Goal: Complete application form

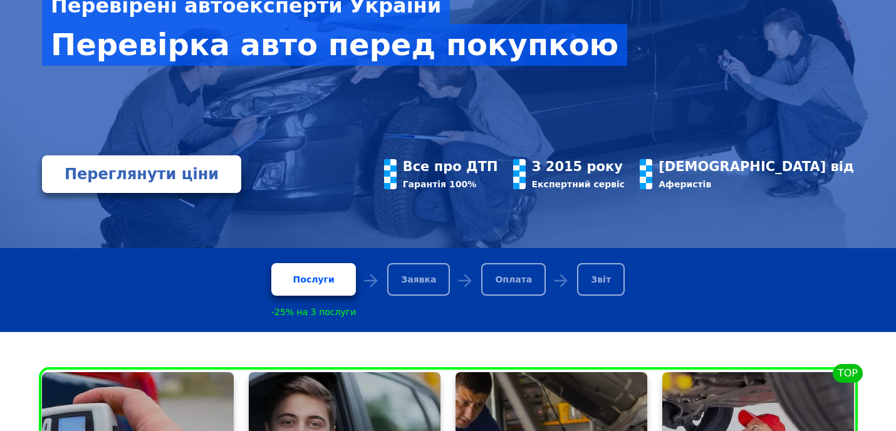
scroll to position [335, 0]
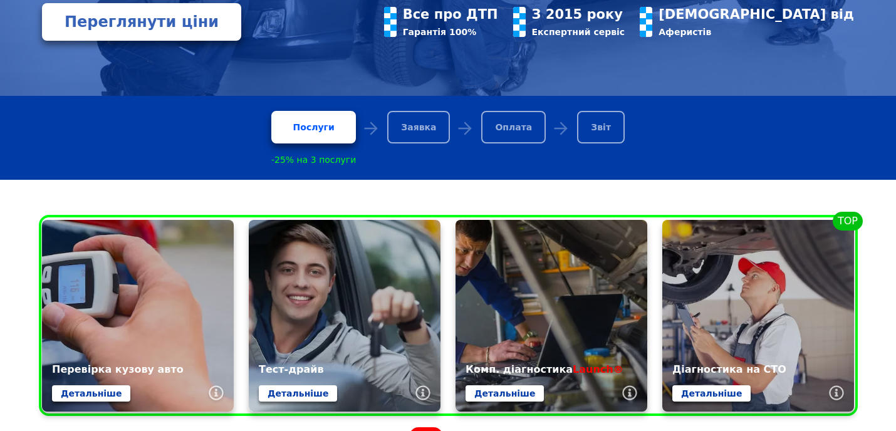
click at [413, 125] on div "Заявка" at bounding box center [418, 127] width 63 height 33
click at [330, 128] on div "Послуги" at bounding box center [313, 127] width 85 height 33
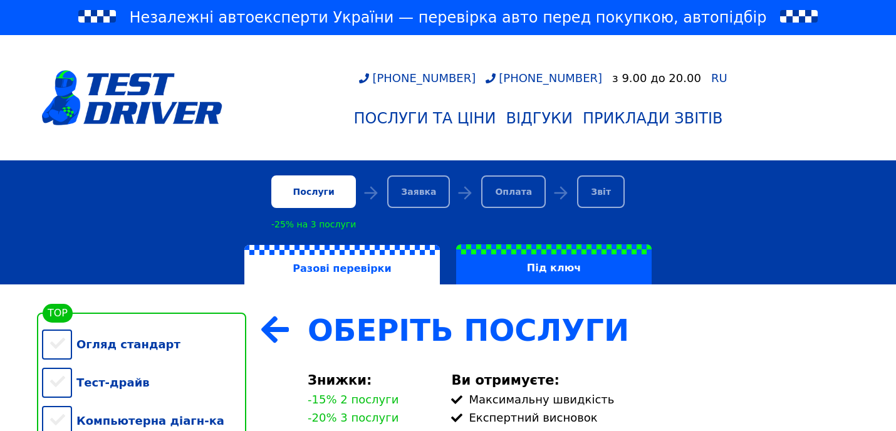
scroll to position [116, 0]
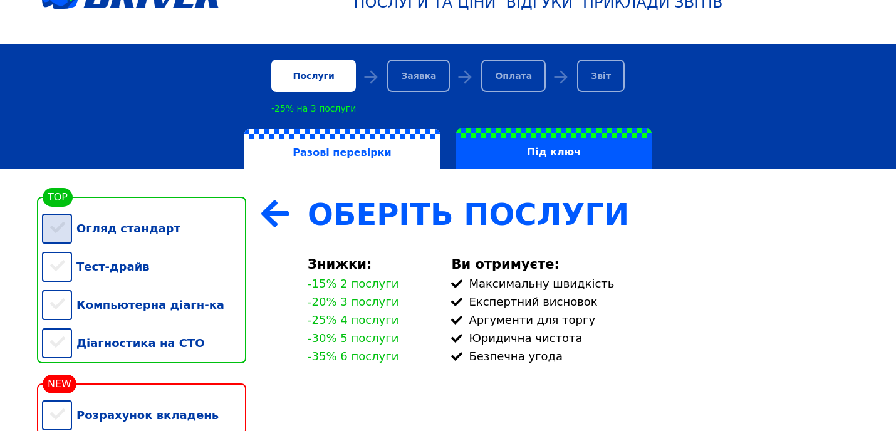
click at [51, 231] on div "Огляд стандарт" at bounding box center [144, 228] width 204 height 38
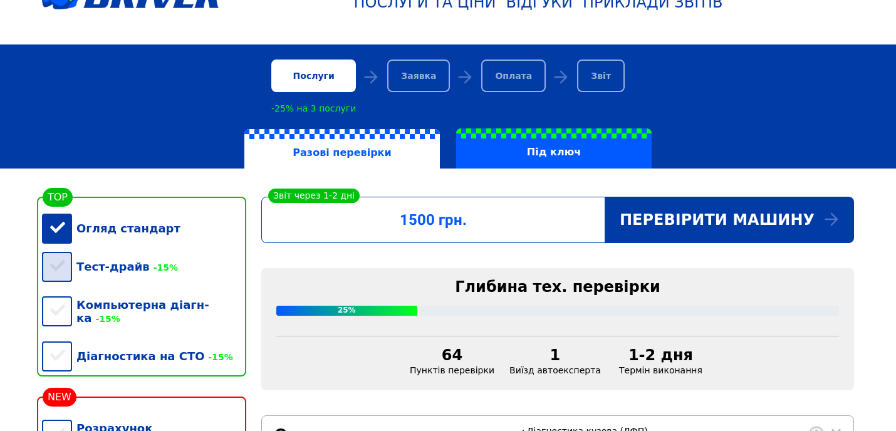
click at [59, 263] on div "Тест-драйв -15%" at bounding box center [144, 267] width 204 height 38
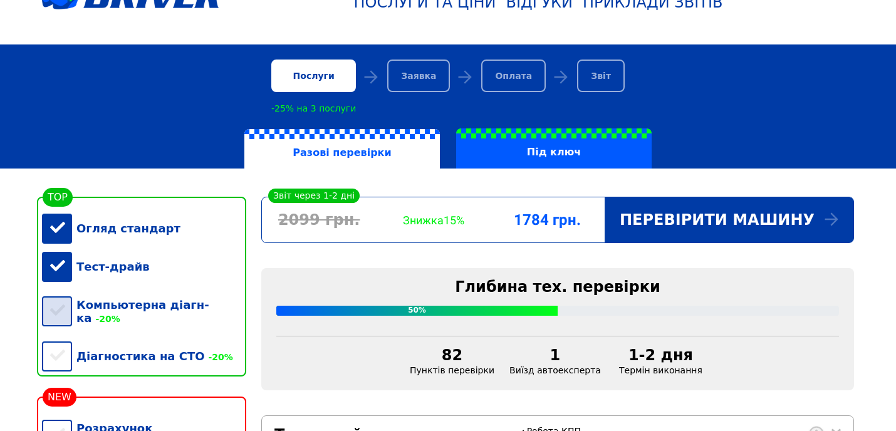
click at [61, 311] on div "Компьютерна діагн-ка -20%" at bounding box center [144, 311] width 204 height 51
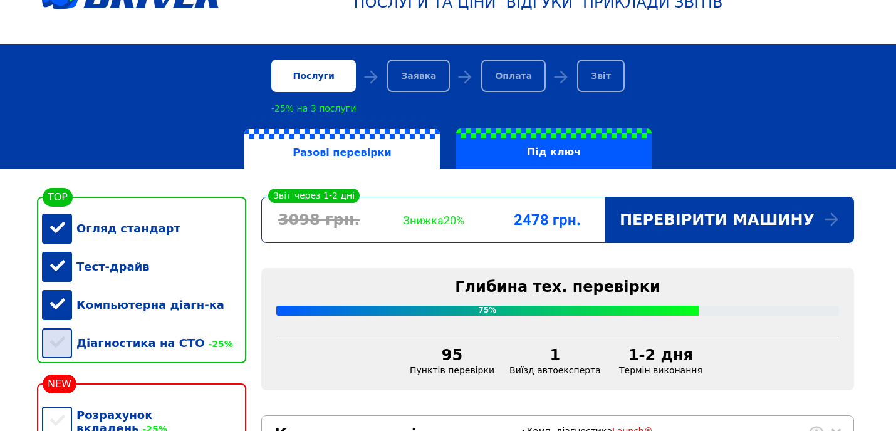
click at [55, 342] on div "Діагностика на СТО -25%" at bounding box center [144, 343] width 204 height 38
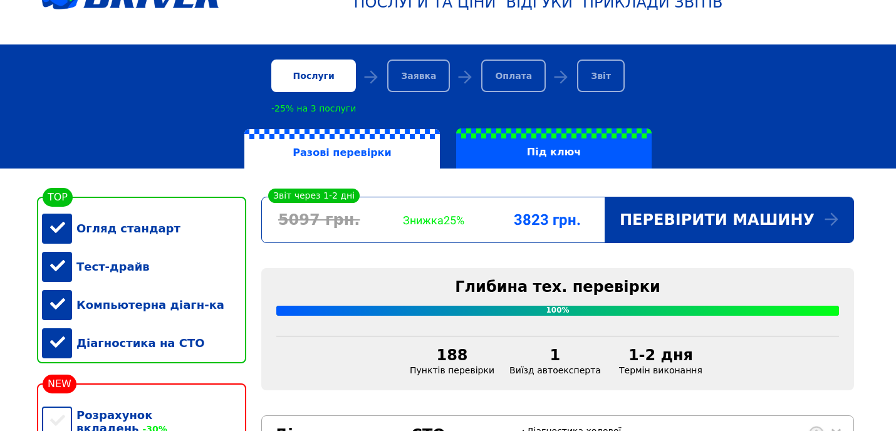
click at [58, 334] on div "Діагностика на СТО" at bounding box center [144, 343] width 204 height 38
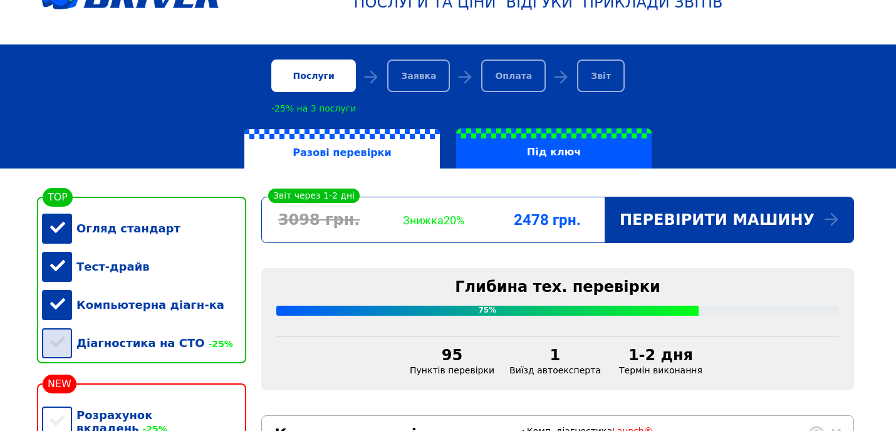
click at [58, 335] on div "Діагностика на СТО -25%" at bounding box center [144, 343] width 204 height 38
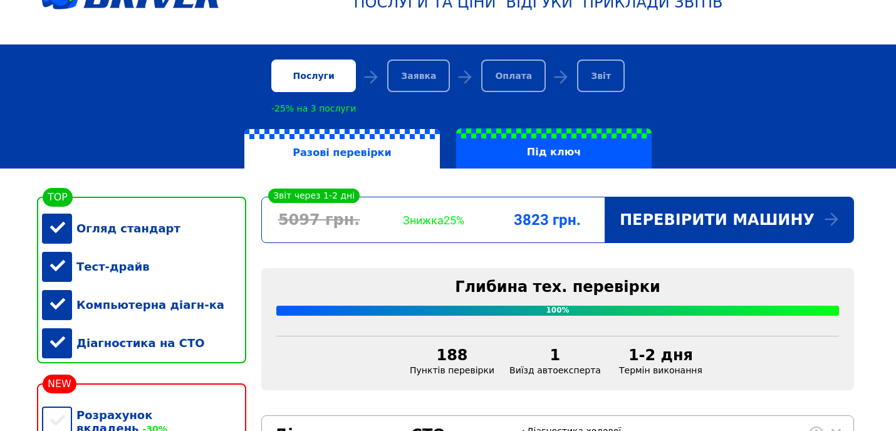
click at [58, 335] on div "Діагностика на СТО" at bounding box center [144, 343] width 204 height 38
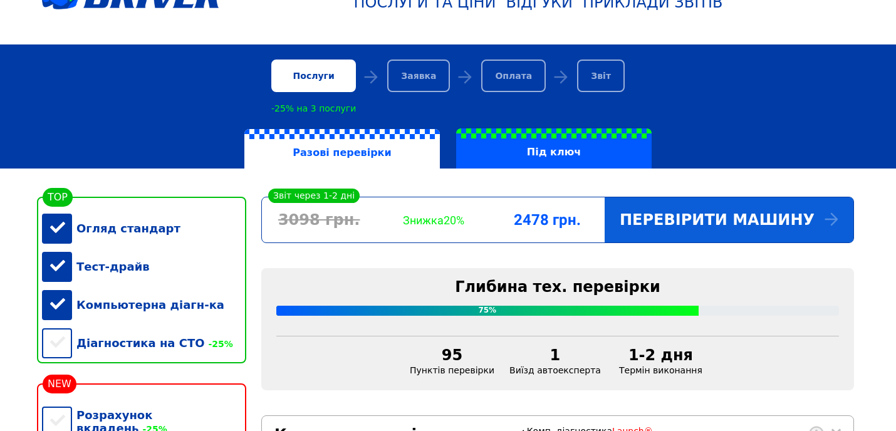
click at [698, 230] on div "Перевірити машину" at bounding box center [729, 219] width 249 height 45
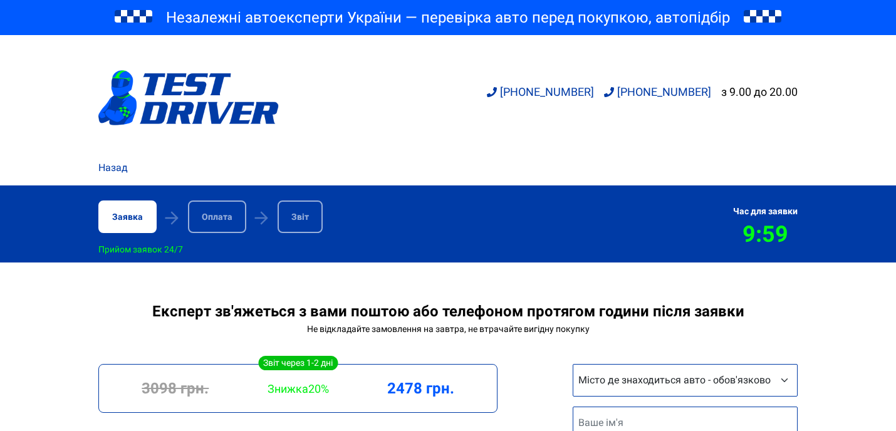
scroll to position [241, 0]
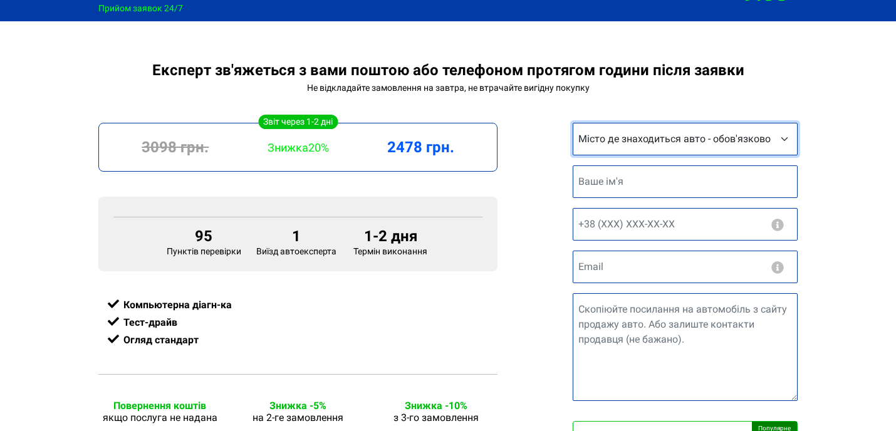
click at [761, 139] on select "Місто де знаходиться авто - обов'язково Інше місто Київ Запоріжжя Львів Вінниця…" at bounding box center [685, 139] width 225 height 33
select select "Львів"
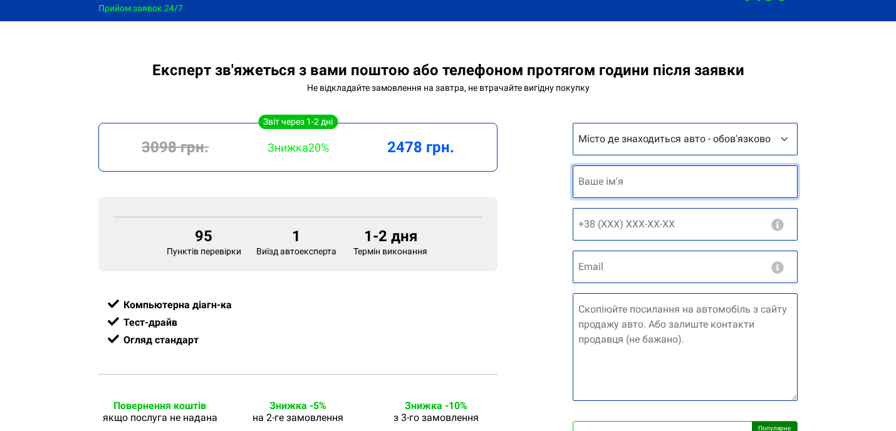
click at [617, 187] on input "text" at bounding box center [685, 181] width 225 height 33
type input "Денис"
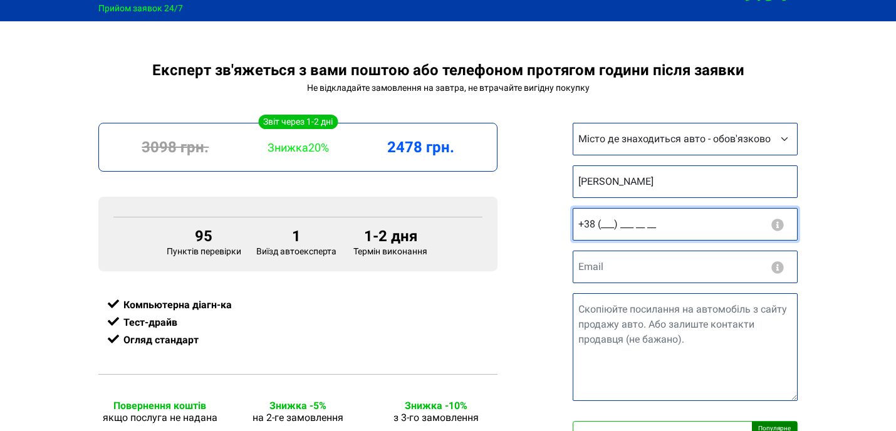
click at [686, 226] on input "+38 (___) ___ __ __" at bounding box center [685, 224] width 225 height 33
type input "+38 (050) 880 38 88"
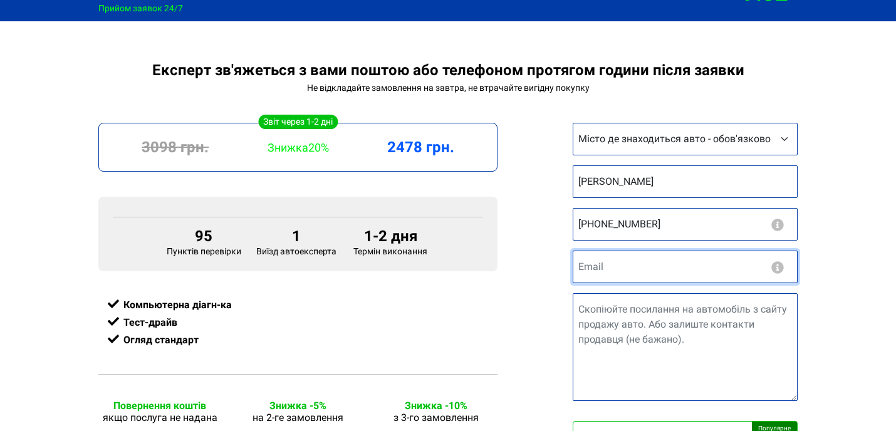
click at [625, 273] on input "email" at bounding box center [685, 267] width 225 height 33
type input "derusak@ukr.net"
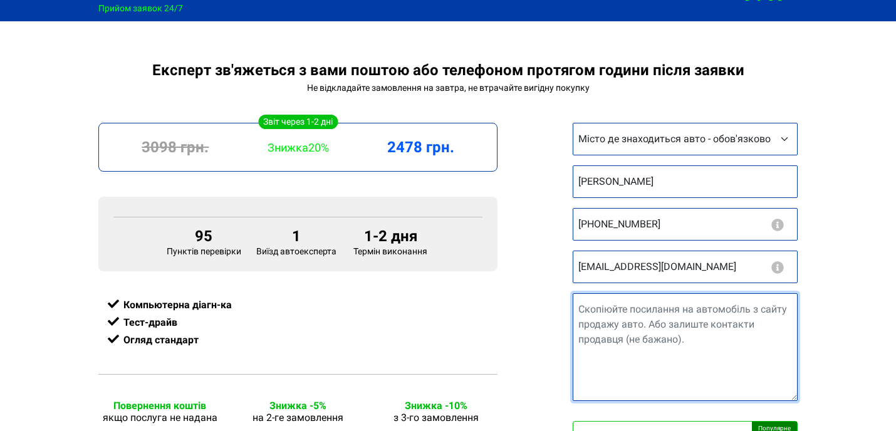
drag, startPoint x: 688, startPoint y: 340, endPoint x: 583, endPoint y: 309, distance: 109.8
click at [583, 310] on textarea "Посилання на авто" at bounding box center [685, 347] width 225 height 108
click at [577, 309] on textarea "Посилання на авто" at bounding box center [685, 347] width 225 height 108
paste textarea "https://auto.ria.com/uk/auto_ford_mondeo_38076079.html"
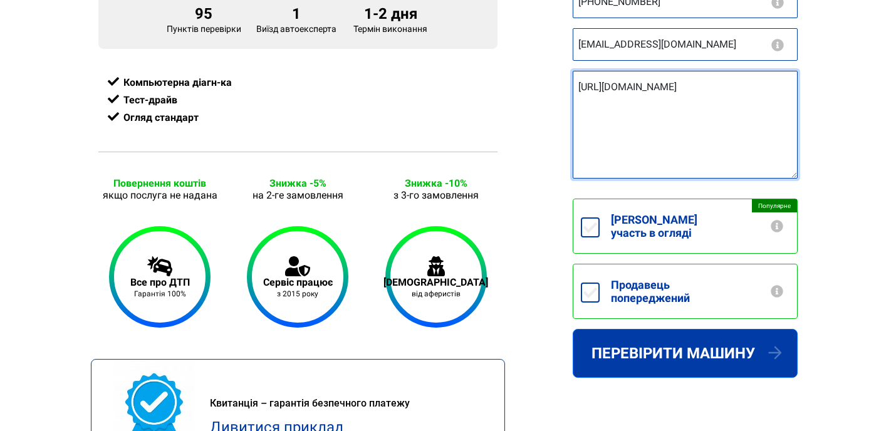
scroll to position [468, 0]
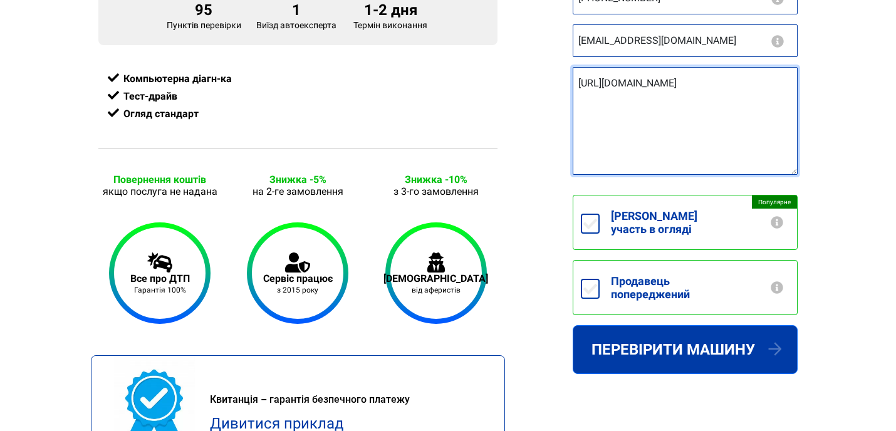
type textarea "https://auto.ria.com/uk/auto_ford_mondeo_38076079.html"
click at [588, 279] on input "Продавець попереджений" at bounding box center [590, 289] width 19 height 20
checkbox input "true"
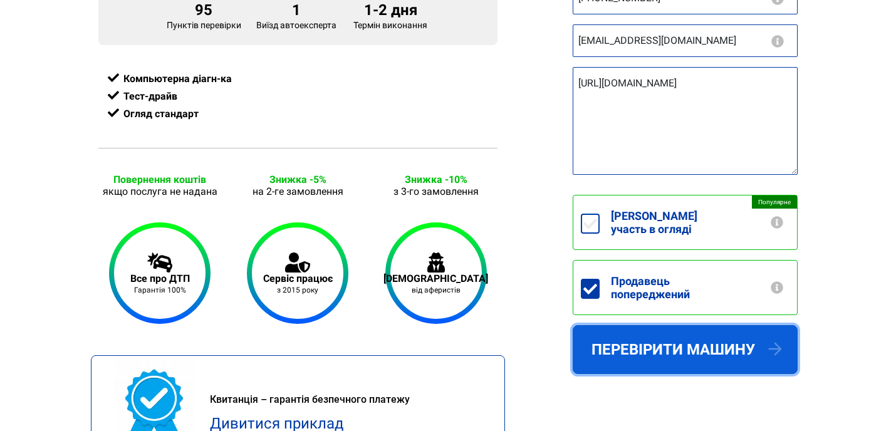
click at [619, 337] on button "Перевірити машину" at bounding box center [685, 349] width 225 height 49
